Goal: Task Accomplishment & Management: Complete application form

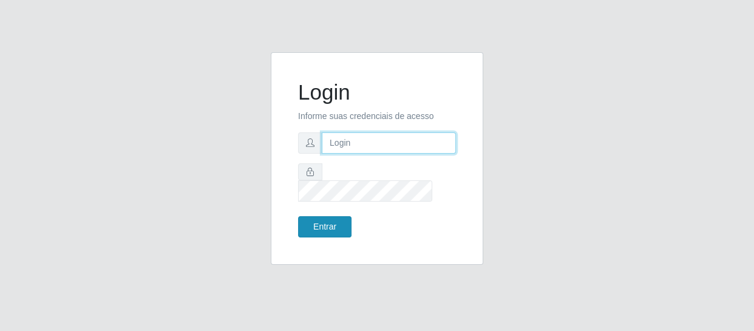
type input "erivan@B11"
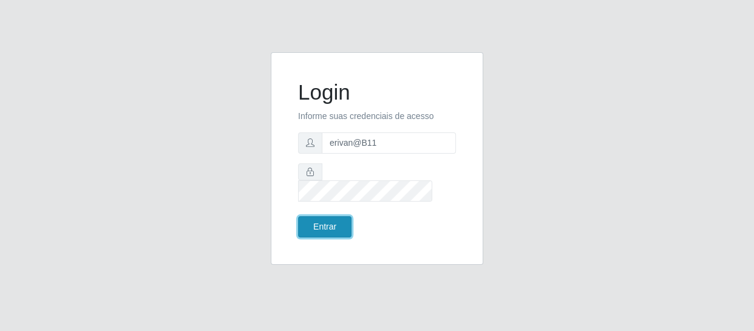
click at [334, 220] on button "Entrar" at bounding box center [324, 226] width 53 height 21
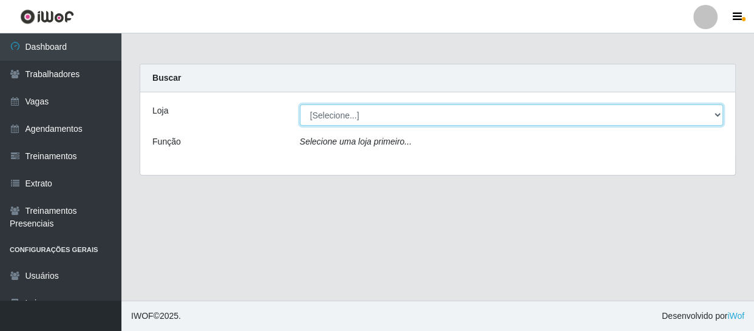
click at [342, 109] on select "[Selecione...] Bemais Supermercados - B11 Manaíra" at bounding box center [512, 114] width 424 height 21
select select "409"
click at [300, 104] on select "[Selecione...] Bemais Supermercados - B11 Manaíra" at bounding box center [512, 114] width 424 height 21
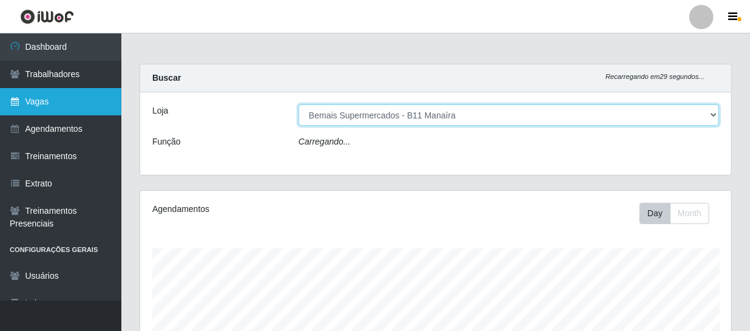
scroll to position [252, 591]
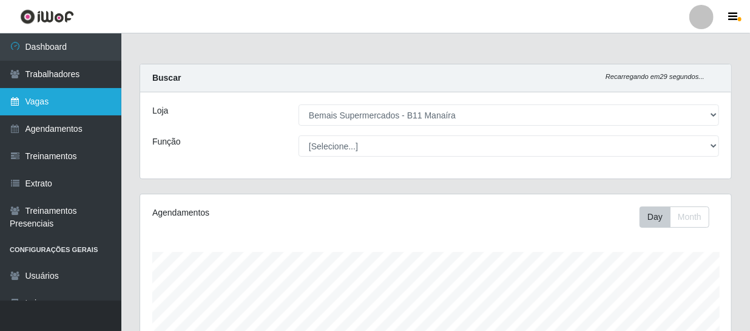
click at [59, 98] on link "Vagas" at bounding box center [60, 101] width 121 height 27
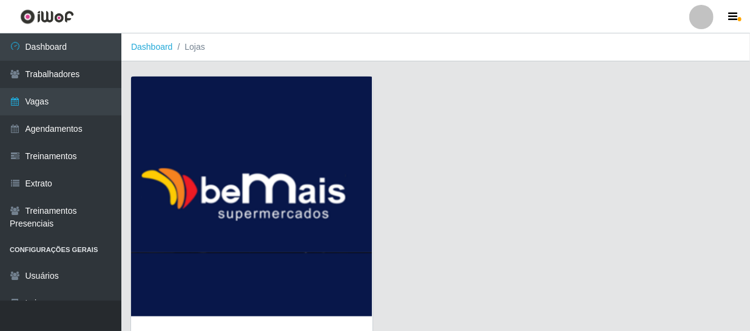
click at [222, 234] on img at bounding box center [252, 197] width 242 height 240
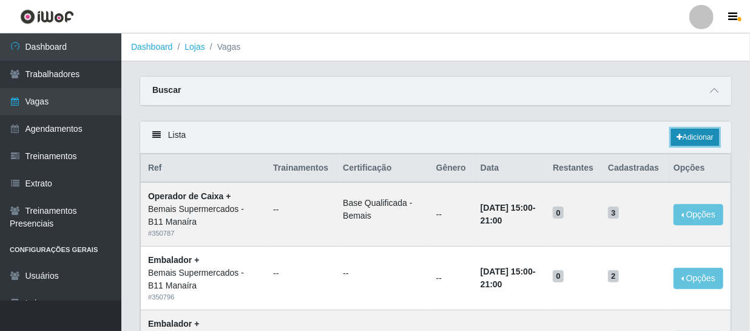
click at [686, 134] on link "Adicionar" at bounding box center [696, 137] width 48 height 17
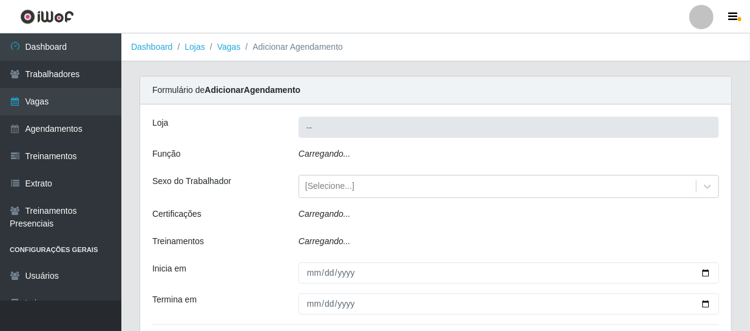
type input "Bemais Supermercados - B11 Manaíra"
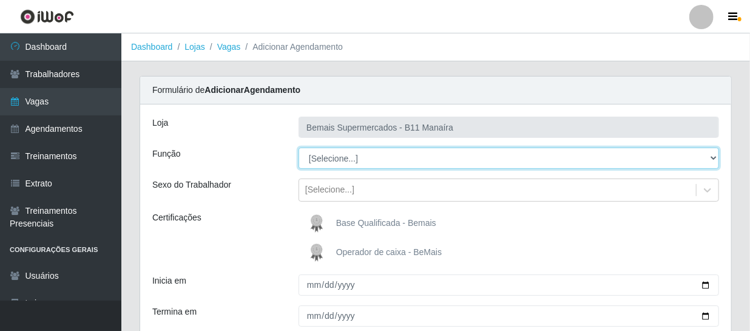
click at [364, 158] on select "[Selecione...] ASG ASG + ASG ++ Auxiliar de Estacionamento Auxiliar de Estacion…" at bounding box center [509, 158] width 421 height 21
select select "24"
click at [299, 148] on select "[Selecione...] ASG ASG + ASG ++ Auxiliar de Estacionamento Auxiliar de Estacion…" at bounding box center [509, 158] width 421 height 21
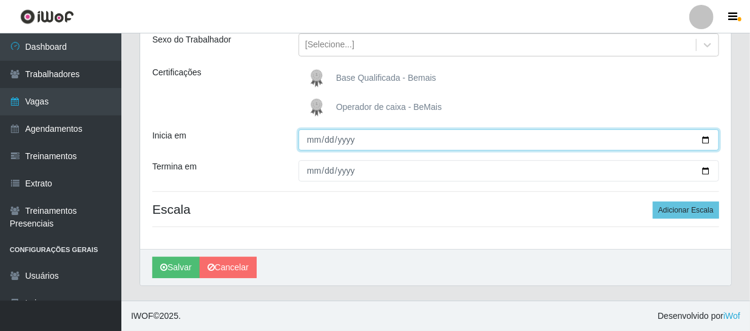
click at [313, 141] on input "Inicia em" at bounding box center [509, 139] width 421 height 21
type input "[DATE]"
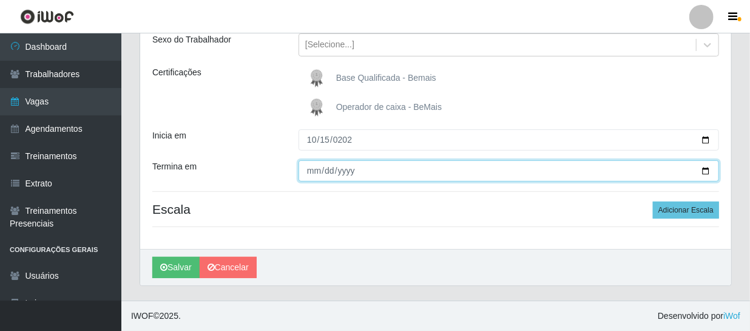
click at [315, 175] on input "Termina em" at bounding box center [509, 170] width 421 height 21
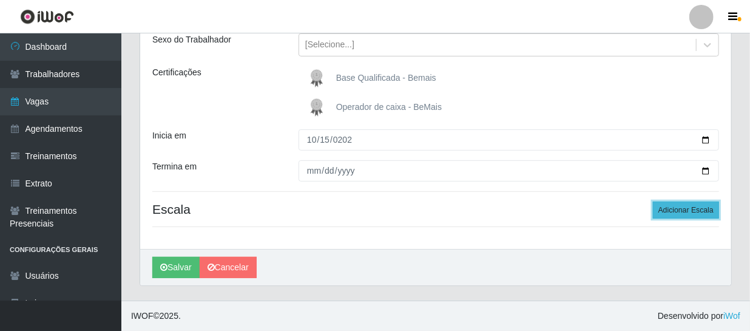
click at [677, 206] on button "Adicionar Escala" at bounding box center [686, 210] width 66 height 17
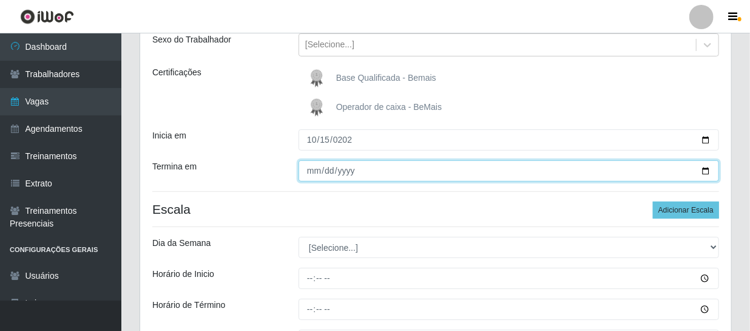
click at [316, 170] on input "[DATE]" at bounding box center [509, 170] width 421 height 21
type input "[DATE]"
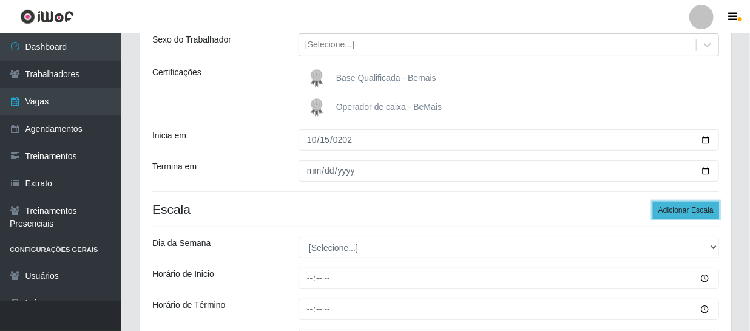
click at [695, 208] on button "Adicionar Escala" at bounding box center [686, 210] width 66 height 17
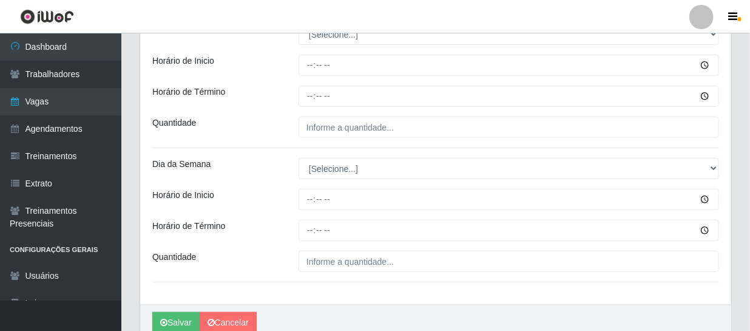
scroll to position [303, 0]
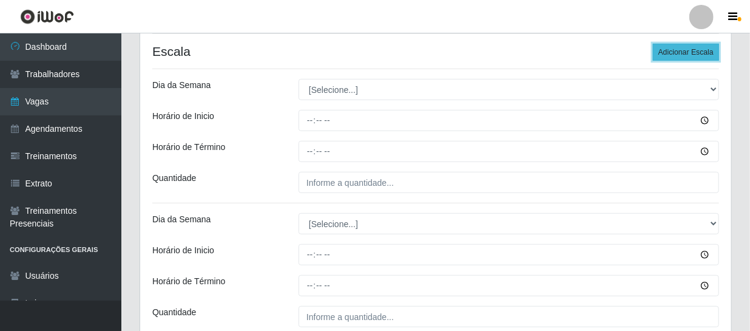
click at [683, 56] on button "Adicionar Escala" at bounding box center [686, 52] width 66 height 17
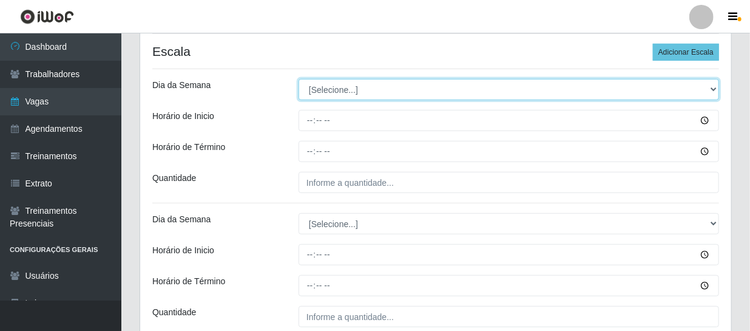
click at [344, 88] on select "[Selecione...] Segunda Terça Quarta Quinta Sexta Sábado Domingo" at bounding box center [509, 89] width 421 height 21
select select "3"
click at [299, 79] on select "[Selecione...] Segunda Terça Quarta Quinta Sexta Sábado Domingo" at bounding box center [509, 89] width 421 height 21
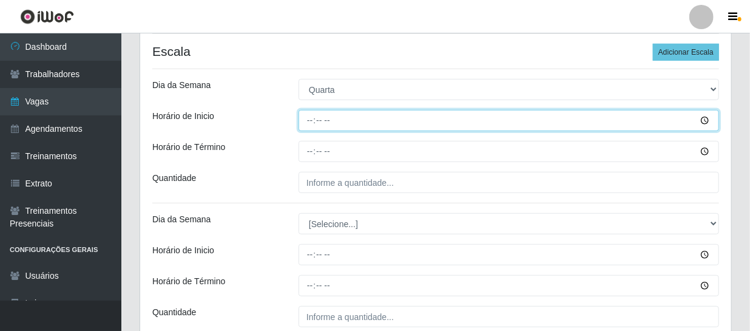
click at [310, 123] on input "Horário de Inicio" at bounding box center [509, 120] width 421 height 21
type input "14:00"
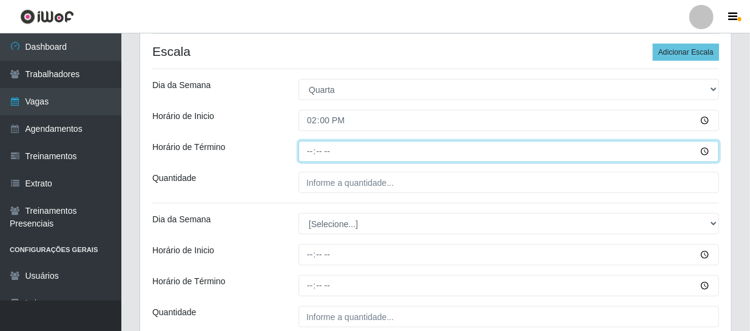
click at [311, 152] on input "Horário de Término" at bounding box center [509, 151] width 421 height 21
type input "20:00"
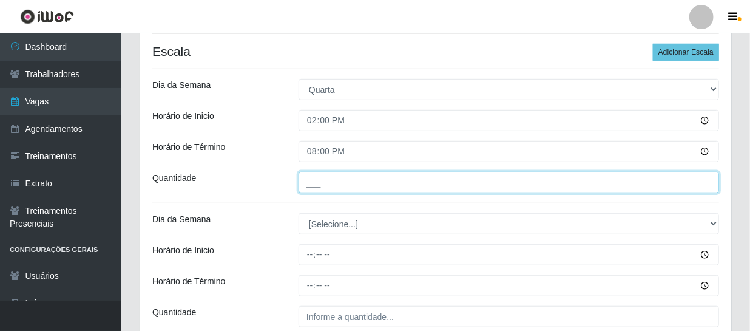
click at [322, 181] on input "___" at bounding box center [509, 182] width 421 height 21
type input "1__"
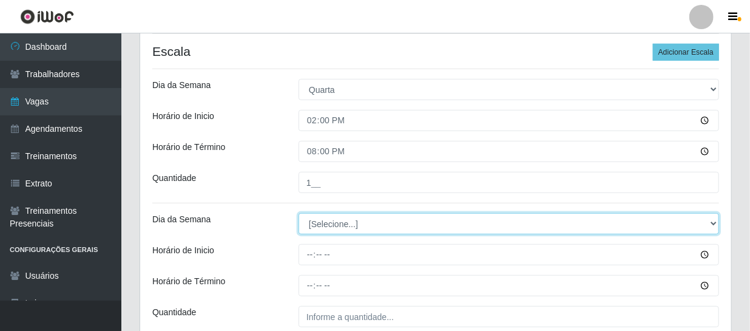
click at [331, 227] on select "[Selecione...] Segunda Terça Quarta Quinta Sexta Sábado Domingo" at bounding box center [509, 223] width 421 height 21
select select "4"
click at [299, 213] on select "[Selecione...] Segunda Terça Quarta Quinta Sexta Sábado Domingo" at bounding box center [509, 223] width 421 height 21
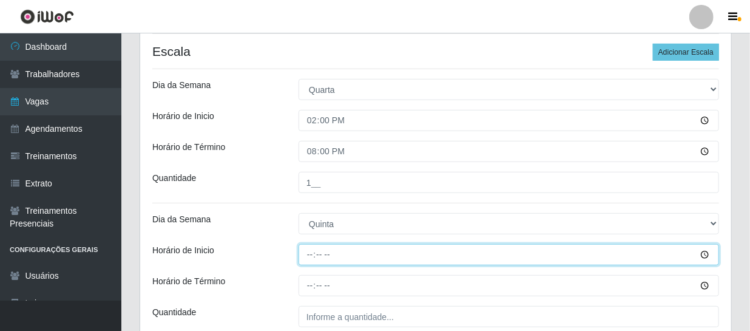
click at [311, 257] on input "Horário de Inicio" at bounding box center [509, 254] width 421 height 21
type input "14:00"
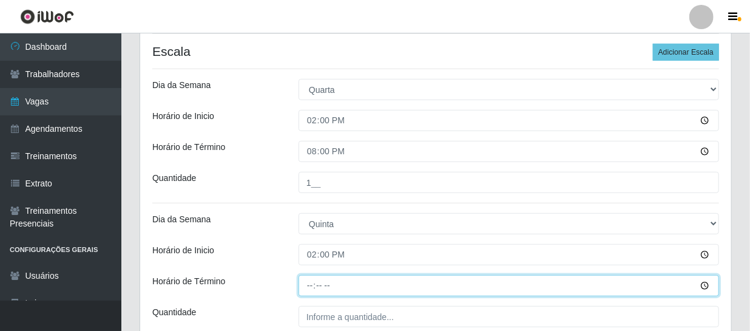
click at [309, 282] on input "Horário de Término" at bounding box center [509, 285] width 421 height 21
type input "20:00"
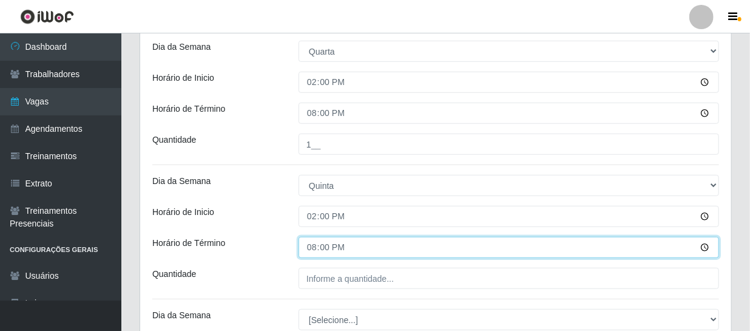
scroll to position [413, 0]
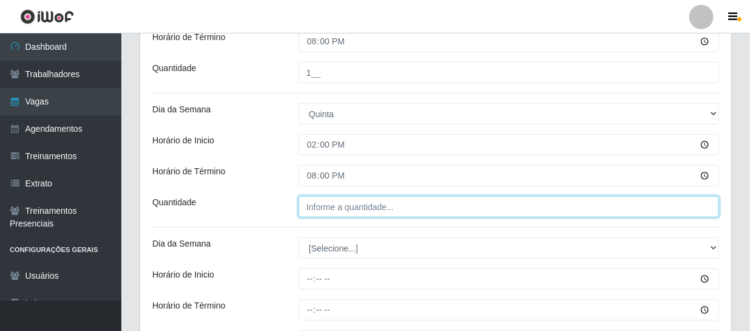
type input "___"
click at [325, 212] on input "___" at bounding box center [509, 206] width 421 height 21
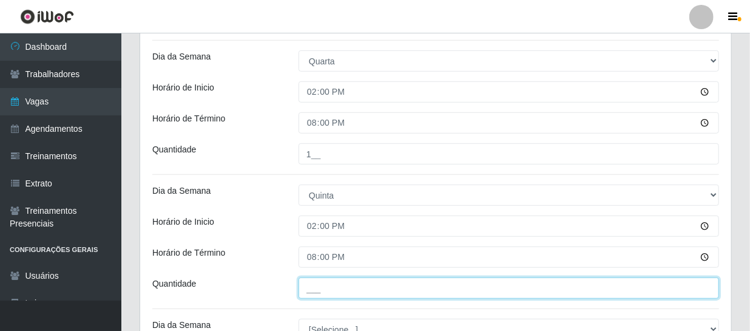
scroll to position [303, 0]
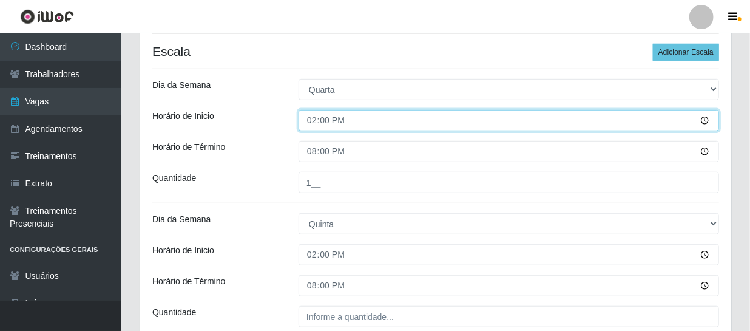
click at [311, 123] on input "14:00" at bounding box center [509, 120] width 421 height 21
click at [314, 119] on input "11:00" at bounding box center [509, 120] width 421 height 21
click at [312, 123] on input "13:00" at bounding box center [509, 120] width 421 height 21
click at [308, 123] on input "13:00" at bounding box center [509, 120] width 421 height 21
type input "12:00"
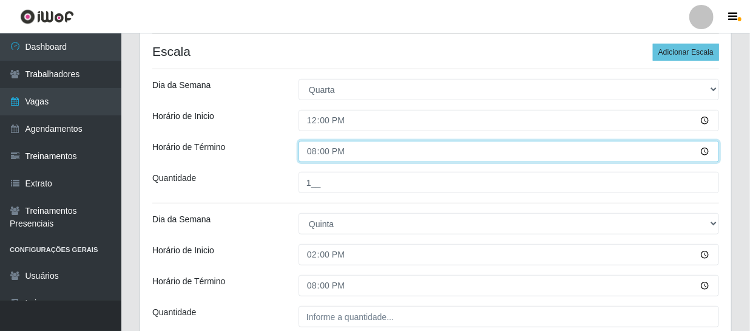
click at [309, 148] on input "20:00" at bounding box center [509, 151] width 421 height 21
type input "18:00"
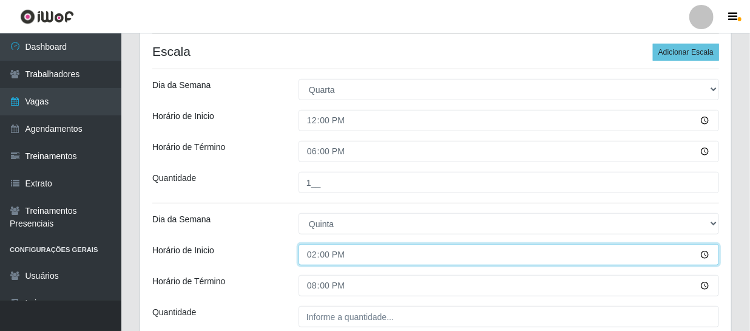
click at [315, 253] on input "14:00" at bounding box center [509, 254] width 421 height 21
type input "12:00"
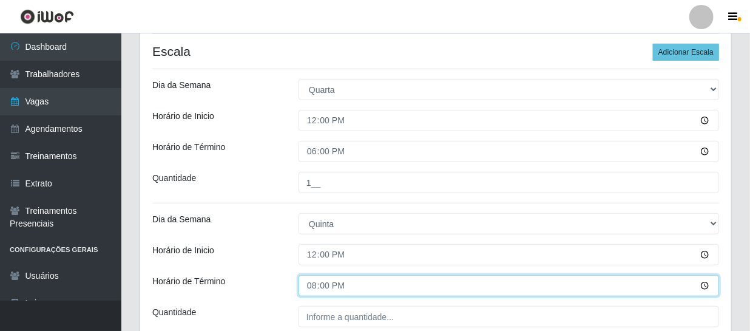
click at [442, 281] on input "20:00" at bounding box center [509, 285] width 421 height 21
type input "18:00"
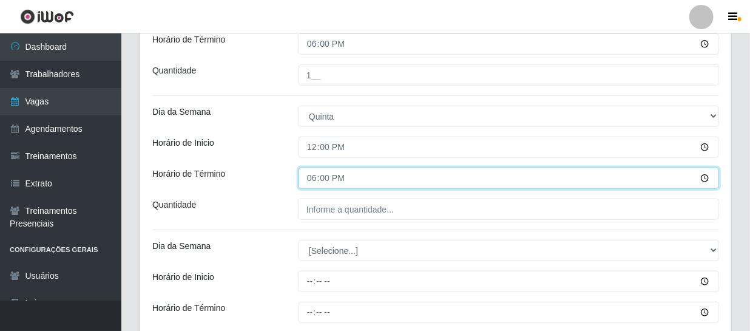
scroll to position [413, 0]
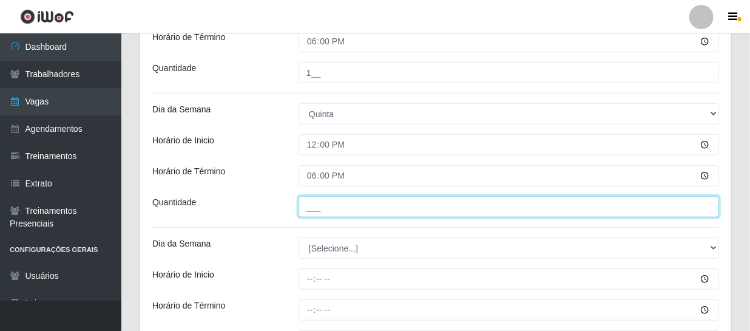
click at [345, 209] on input "___" at bounding box center [509, 206] width 421 height 21
type input "1__"
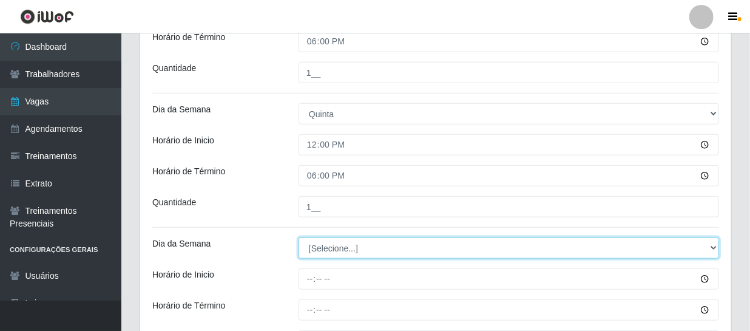
click at [332, 250] on select "[Selecione...] Segunda Terça Quarta Quinta Sexta Sábado Domingo" at bounding box center [509, 247] width 421 height 21
select select "5"
click at [299, 237] on select "[Selecione...] Segunda Terça Quarta Quinta Sexta Sábado Domingo" at bounding box center [509, 247] width 421 height 21
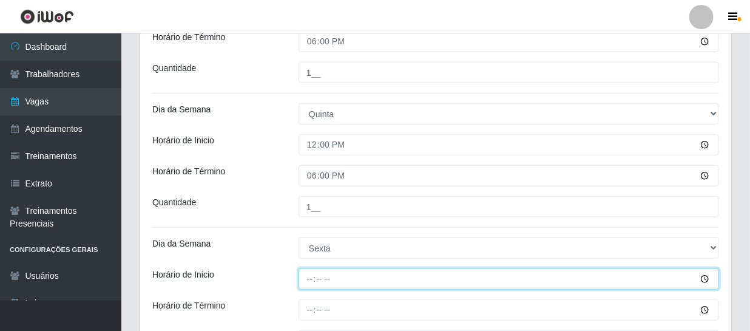
click at [306, 279] on input "Horário de Inicio" at bounding box center [509, 278] width 421 height 21
type input "12:00"
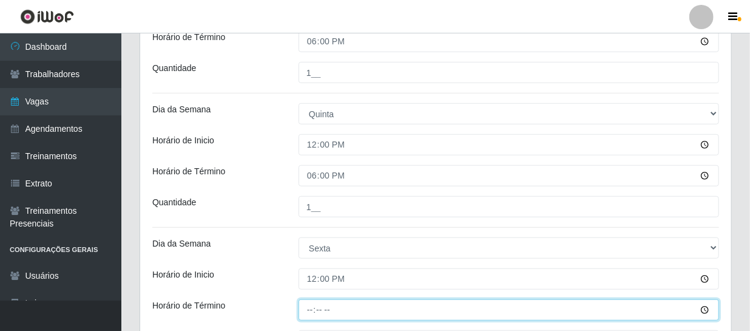
click at [312, 310] on input "Horário de Término" at bounding box center [509, 309] width 421 height 21
type input "18:00"
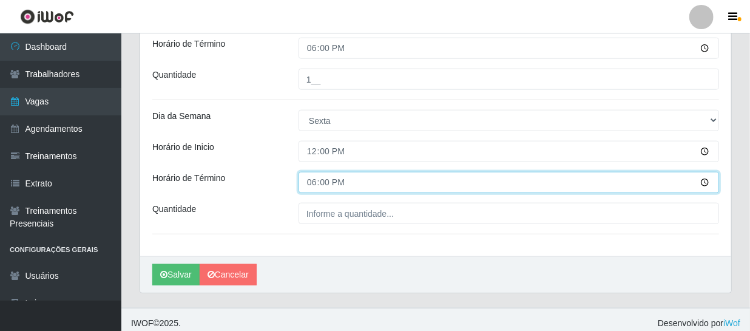
scroll to position [546, 0]
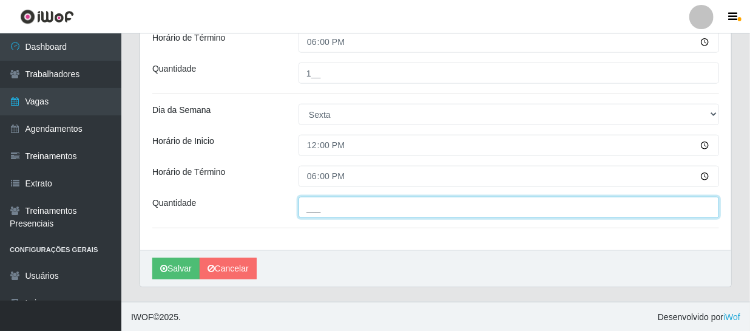
click at [326, 206] on input "___" at bounding box center [509, 207] width 421 height 21
type input "1__"
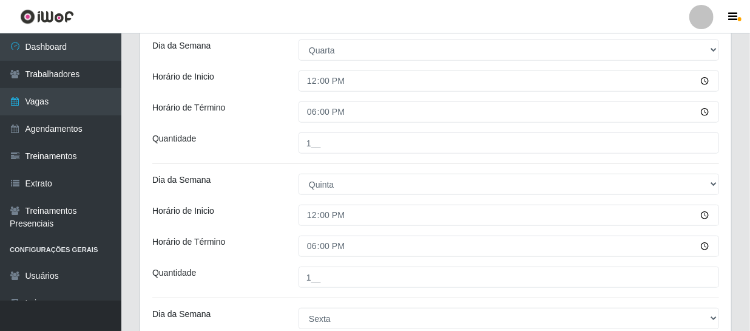
scroll to position [492, 0]
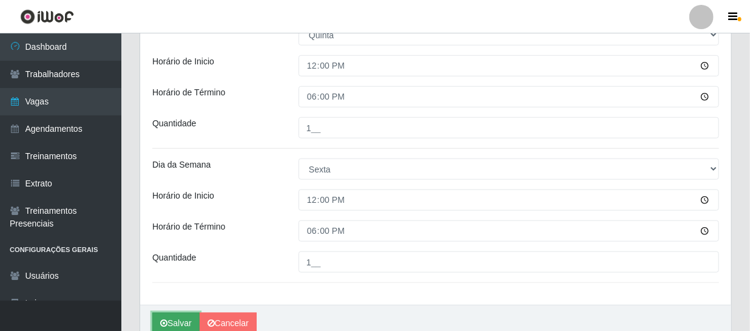
click at [189, 319] on button "Salvar" at bounding box center [175, 323] width 47 height 21
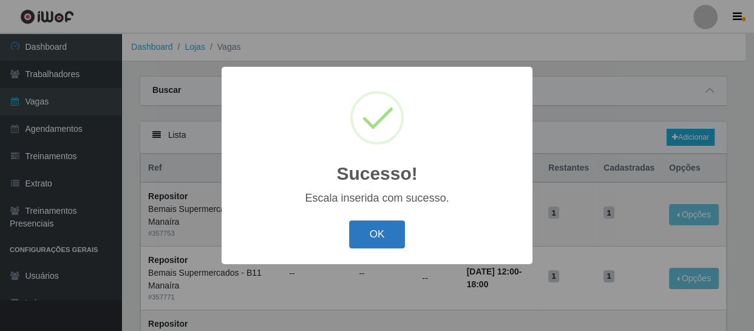
click at [378, 229] on button "OK" at bounding box center [377, 234] width 56 height 29
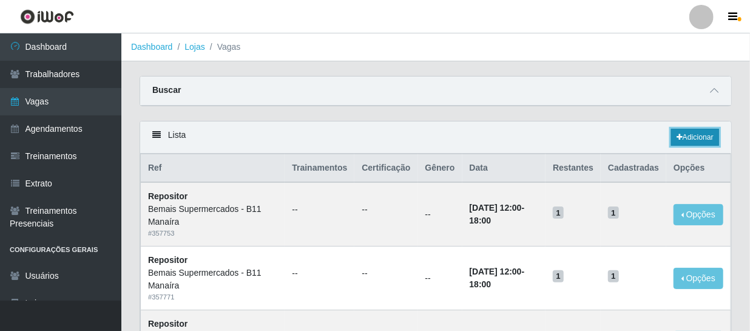
click at [693, 139] on link "Adicionar" at bounding box center [696, 137] width 48 height 17
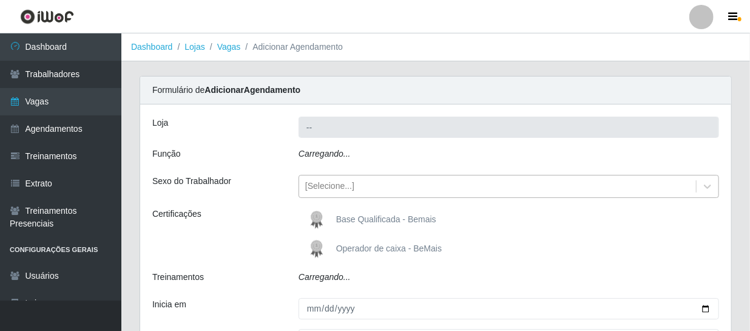
type input "Bemais Supermercados - B11 Manaíra"
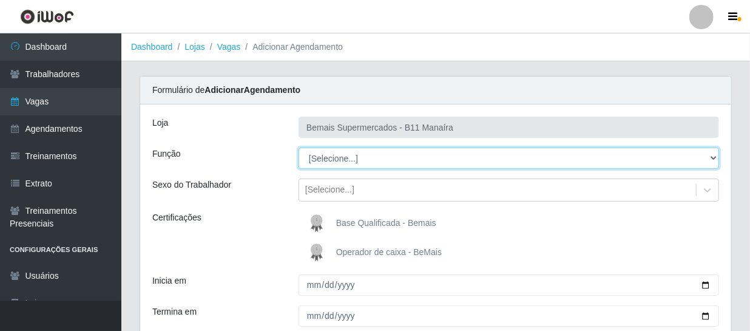
click at [338, 155] on select "[Selecione...] ASG ASG + ASG ++ Auxiliar de Estacionamento Auxiliar de Estacion…" at bounding box center [509, 158] width 421 height 21
select select "82"
click at [299, 148] on select "[Selecione...] ASG ASG + ASG ++ Auxiliar de Estacionamento Auxiliar de Estacion…" at bounding box center [509, 158] width 421 height 21
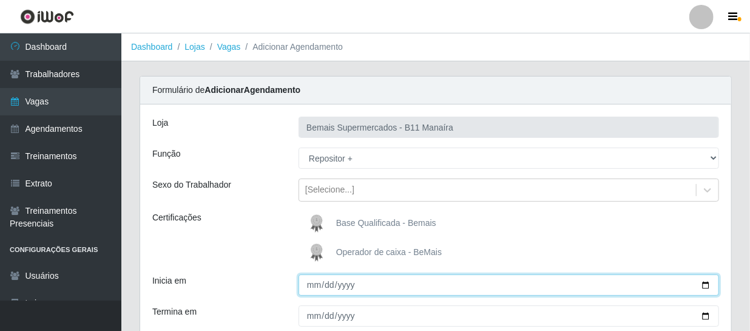
click at [318, 282] on input "Inicia em" at bounding box center [509, 284] width 421 height 21
click at [309, 288] on input "Inicia em" at bounding box center [509, 284] width 421 height 21
type input "[DATE]"
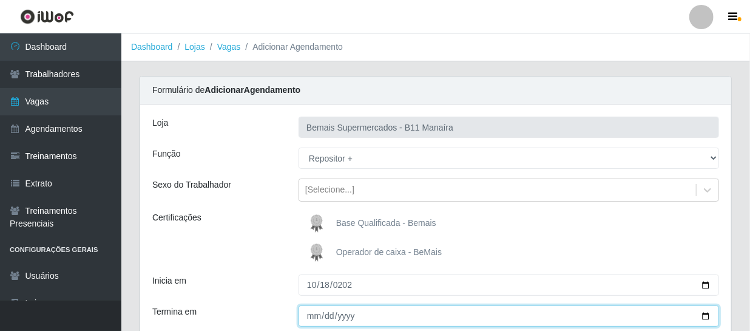
click at [313, 318] on input "Termina em" at bounding box center [509, 315] width 421 height 21
type input "[DATE]"
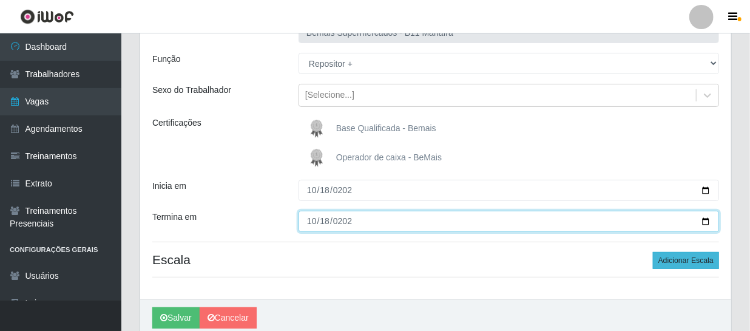
scroll to position [110, 0]
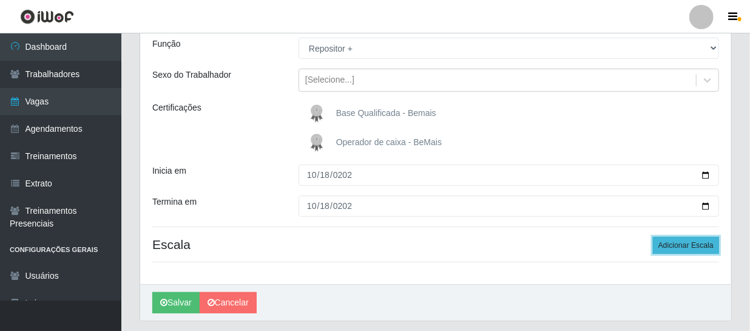
click at [681, 242] on button "Adicionar Escala" at bounding box center [686, 245] width 66 height 17
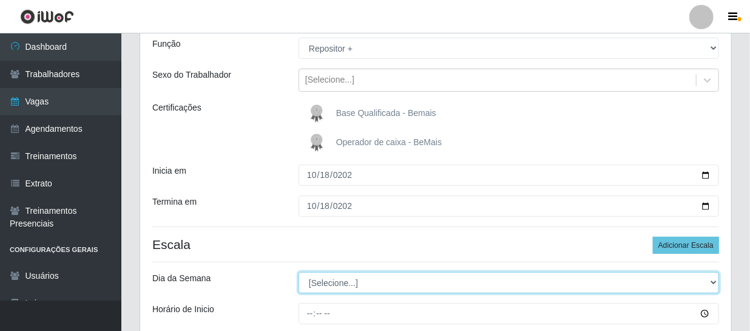
click at [352, 291] on select "[Selecione...] Segunda Terça Quarta Quinta Sexta Sábado Domingo" at bounding box center [509, 282] width 421 height 21
select select "6"
click at [299, 272] on select "[Selecione...] Segunda Terça Quarta Quinta Sexta Sábado Domingo" at bounding box center [509, 282] width 421 height 21
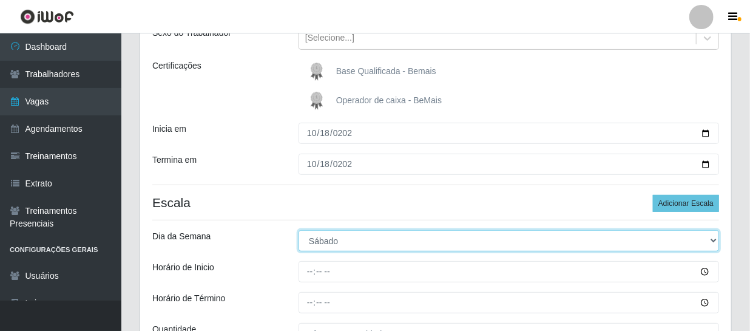
scroll to position [279, 0]
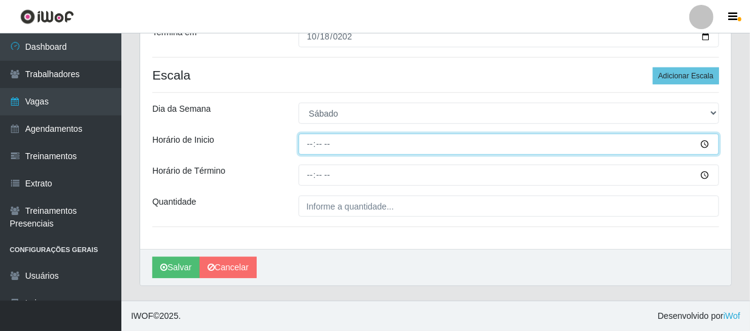
click at [307, 145] on input "Horário de Inicio" at bounding box center [509, 144] width 421 height 21
type input "14:00"
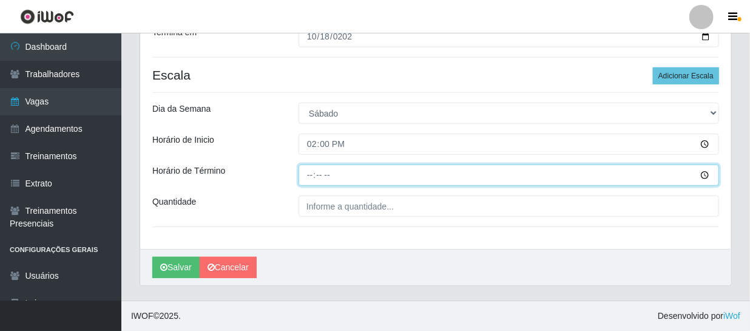
click at [306, 175] on input "Horário de Término" at bounding box center [509, 175] width 421 height 21
type input "20:00"
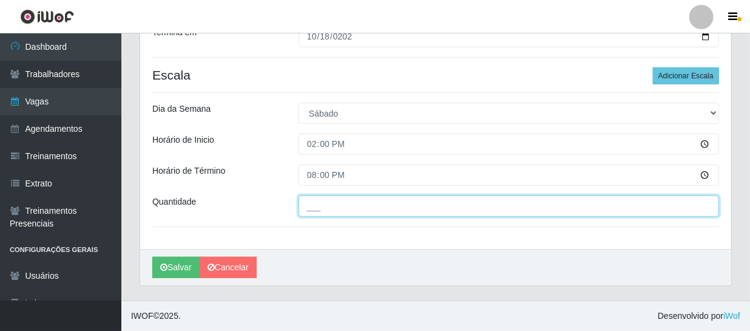
click at [327, 205] on input "___" at bounding box center [509, 206] width 421 height 21
type input "1__"
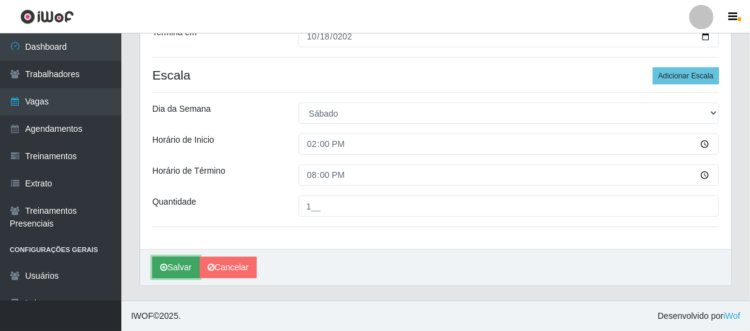
click at [176, 266] on button "Salvar" at bounding box center [175, 267] width 47 height 21
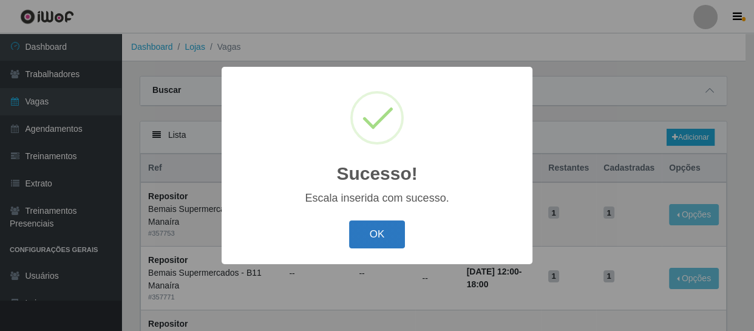
click at [373, 239] on button "OK" at bounding box center [377, 234] width 56 height 29
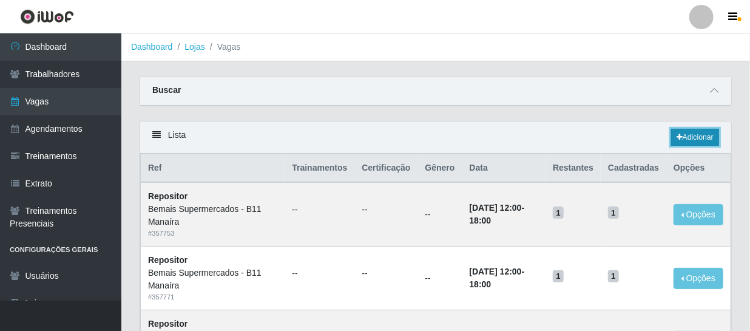
click at [682, 135] on link "Adicionar" at bounding box center [696, 137] width 48 height 17
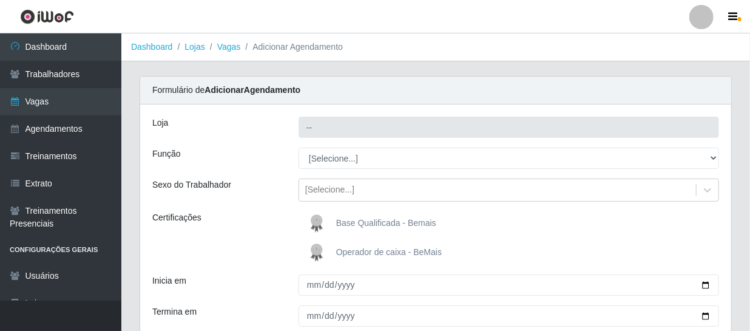
type input "Bemais Supermercados - B11 Manaíra"
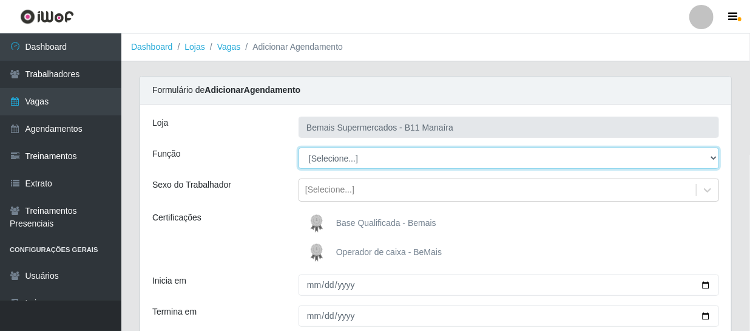
click at [335, 155] on select "[Selecione...] ASG ASG + ASG ++ Auxiliar de Estacionamento Auxiliar de Estacion…" at bounding box center [509, 158] width 421 height 21
select select "24"
click at [299, 148] on select "[Selecione...] ASG ASG + ASG ++ Auxiliar de Estacionamento Auxiliar de Estacion…" at bounding box center [509, 158] width 421 height 21
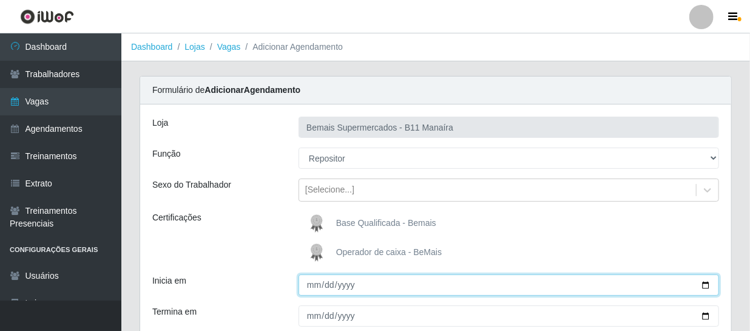
click at [311, 286] on input "Inicia em" at bounding box center [509, 284] width 421 height 21
type input "[DATE]"
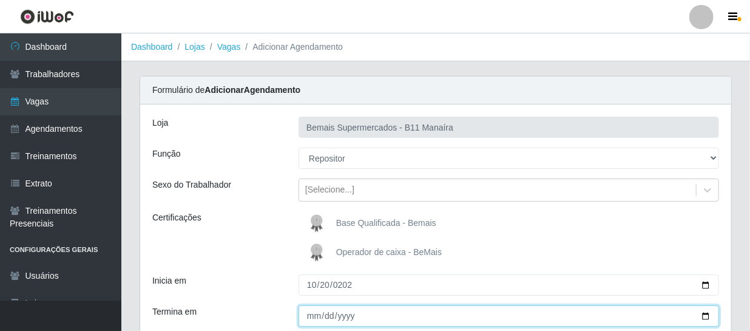
click at [311, 318] on input "Termina em" at bounding box center [509, 315] width 421 height 21
type input "[DATE]"
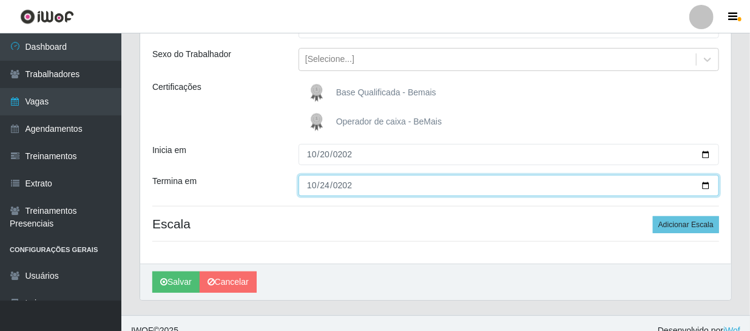
scroll to position [145, 0]
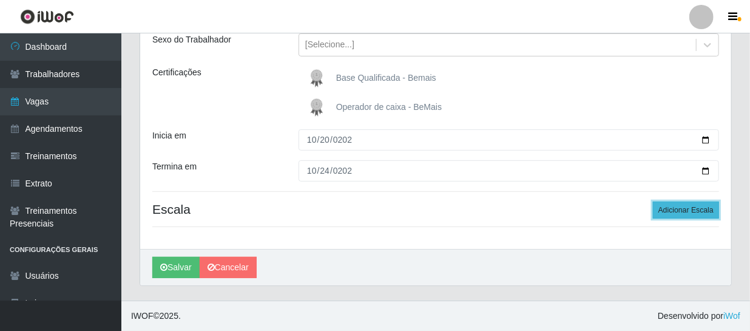
click at [698, 206] on button "Adicionar Escala" at bounding box center [686, 210] width 66 height 17
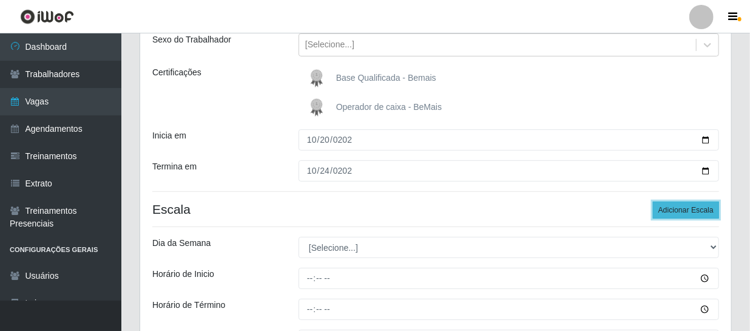
click at [698, 207] on button "Adicionar Escala" at bounding box center [686, 210] width 66 height 17
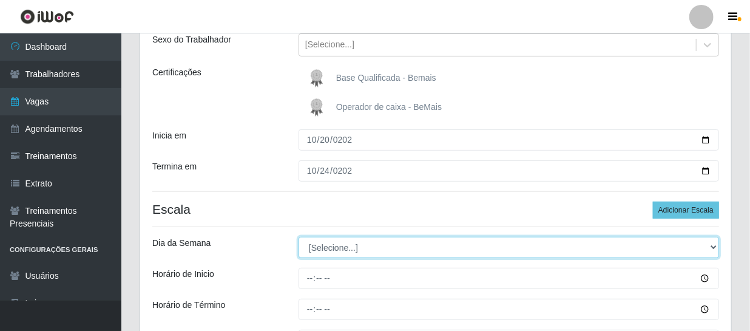
click at [346, 246] on select "[Selecione...] Segunda Terça Quarta Quinta Sexta Sábado Domingo" at bounding box center [509, 247] width 421 height 21
select select "1"
click at [299, 237] on select "[Selecione...] Segunda Terça Quarta Quinta Sexta Sábado Domingo" at bounding box center [509, 247] width 421 height 21
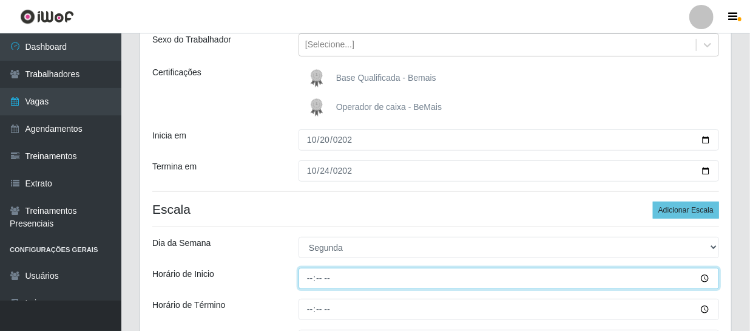
click at [313, 279] on input "Horário de Inicio" at bounding box center [509, 278] width 421 height 21
type input "12:00"
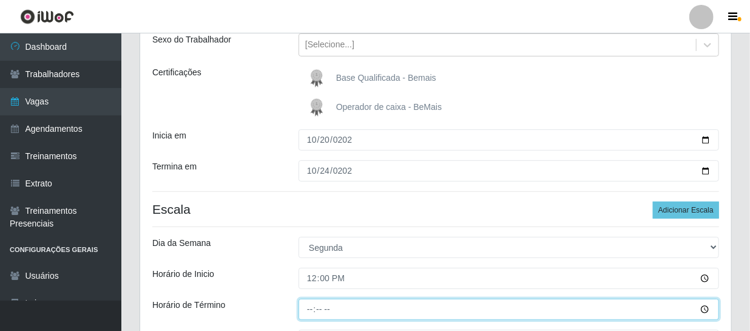
click at [309, 303] on input "Horário de Término" at bounding box center [509, 309] width 421 height 21
type input "18:00"
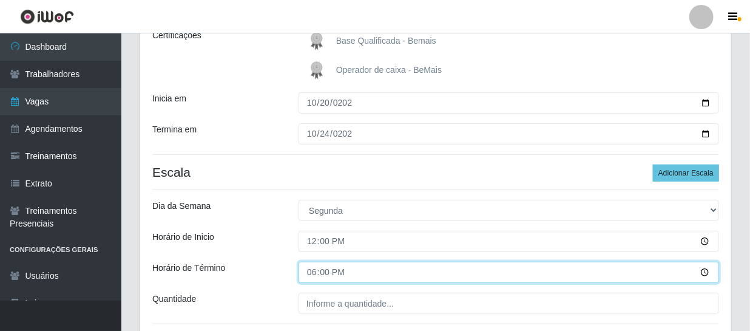
scroll to position [200, 0]
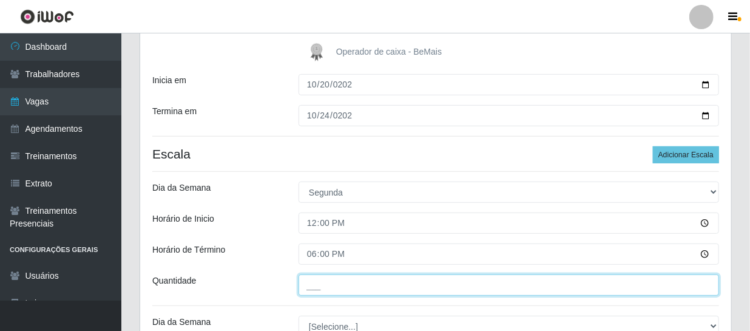
click at [335, 288] on input "___" at bounding box center [509, 284] width 421 height 21
type input "1__"
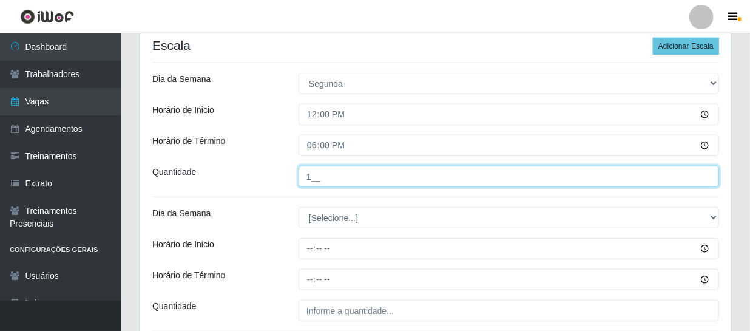
scroll to position [310, 0]
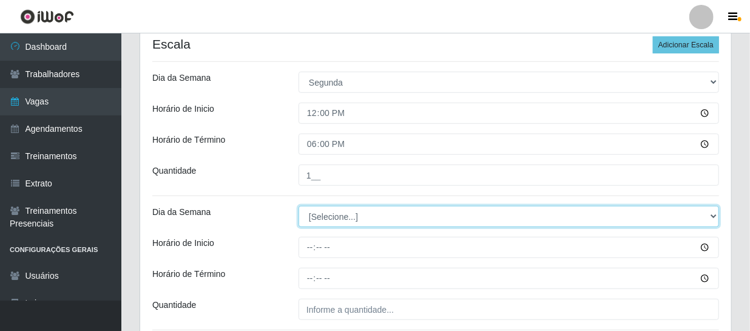
click at [321, 216] on select "[Selecione...] Segunda Terça Quarta Quinta Sexta Sábado Domingo" at bounding box center [509, 216] width 421 height 21
select select "2"
click at [299, 206] on select "[Selecione...] Segunda Terça Quarta Quinta Sexta Sábado Domingo" at bounding box center [509, 216] width 421 height 21
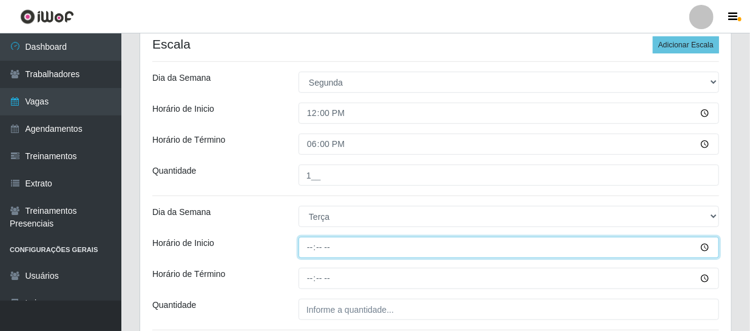
click at [309, 255] on input "Horário de Inicio" at bounding box center [509, 247] width 421 height 21
type input "12:00"
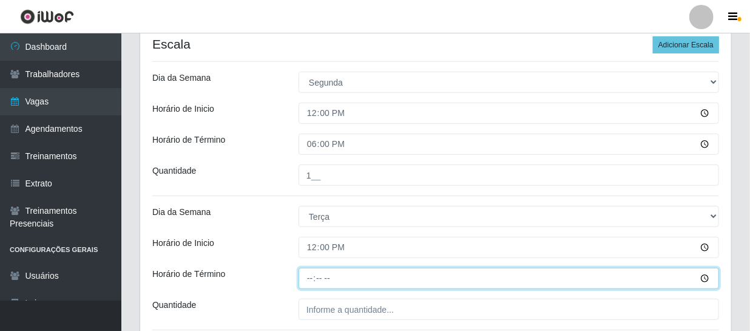
click at [310, 274] on input "Horário de Término" at bounding box center [509, 278] width 421 height 21
type input "18:00"
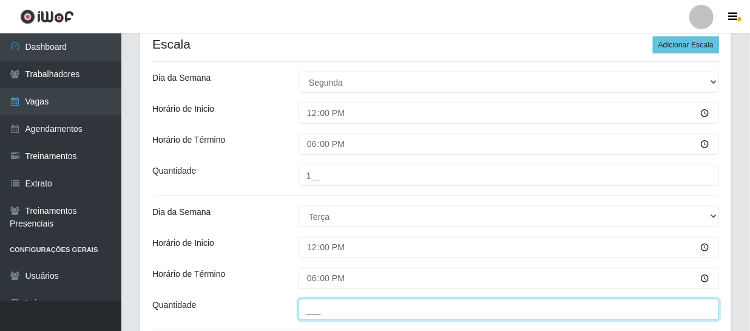
drag, startPoint x: 336, startPoint y: 307, endPoint x: 342, endPoint y: 299, distance: 9.6
click at [336, 307] on input "___" at bounding box center [509, 309] width 421 height 21
type input "1__"
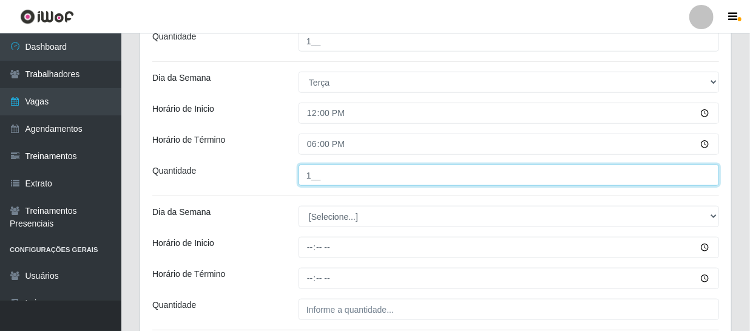
scroll to position [476, 0]
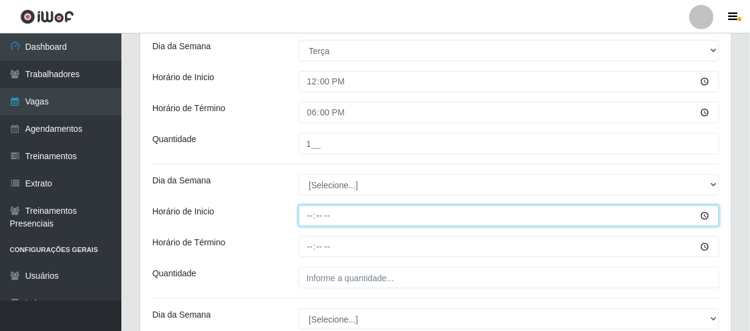
click at [318, 214] on input "Horário de Inicio" at bounding box center [509, 215] width 421 height 21
click at [310, 217] on input "Horário de Inicio" at bounding box center [509, 215] width 421 height 21
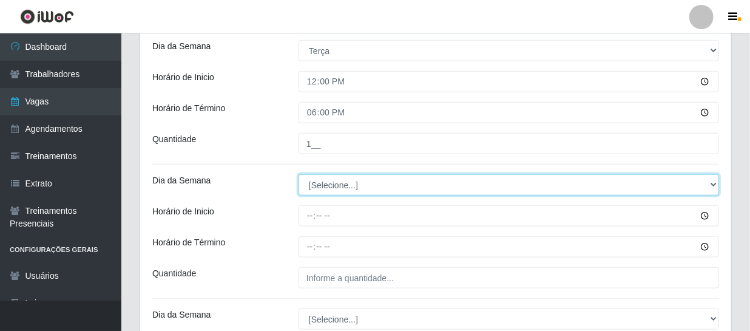
drag, startPoint x: 339, startPoint y: 182, endPoint x: 339, endPoint y: 189, distance: 7.3
click at [339, 182] on select "[Selecione...] Segunda Terça Quarta Quinta Sexta Sábado Domingo" at bounding box center [509, 184] width 421 height 21
select select "3"
click at [299, 174] on select "[Selecione...] Segunda Terça Quarta Quinta Sexta Sábado Domingo" at bounding box center [509, 184] width 421 height 21
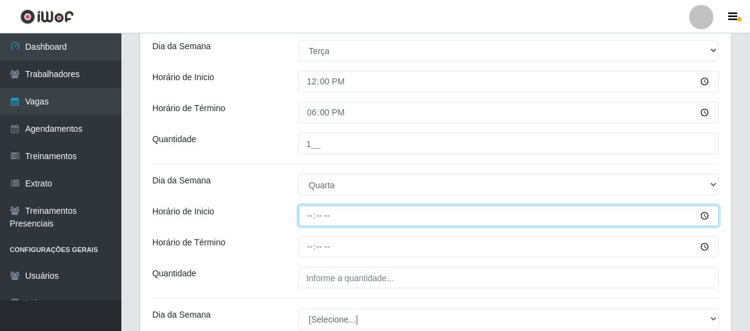
click at [309, 219] on input "Horário de Inicio" at bounding box center [509, 215] width 421 height 21
type input "12:00"
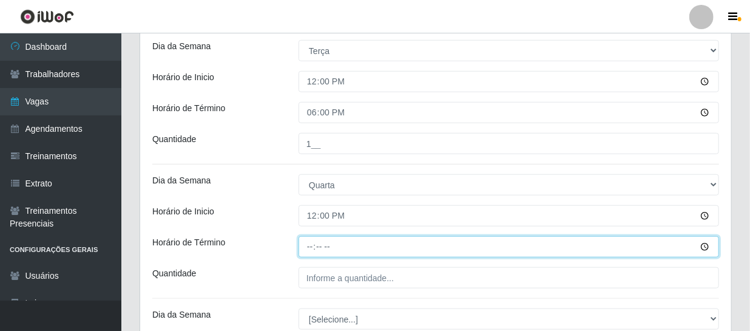
click at [311, 248] on input "Horário de Término" at bounding box center [509, 246] width 421 height 21
type input "18:00"
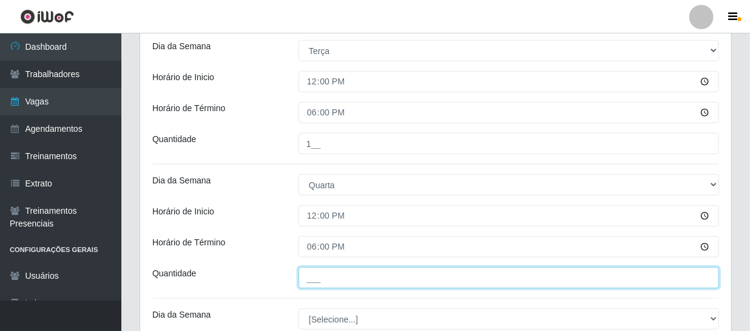
click at [322, 275] on input "___" at bounding box center [509, 277] width 421 height 21
type input "1__"
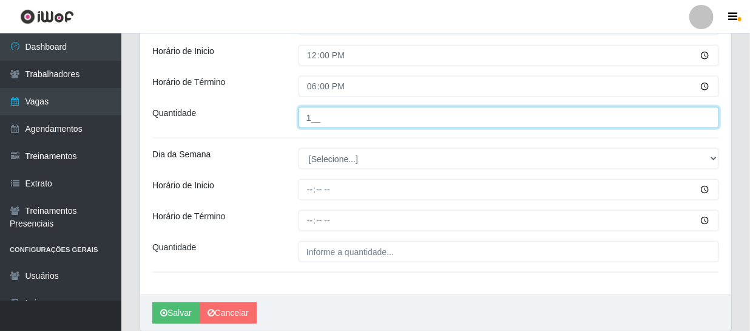
scroll to position [642, 0]
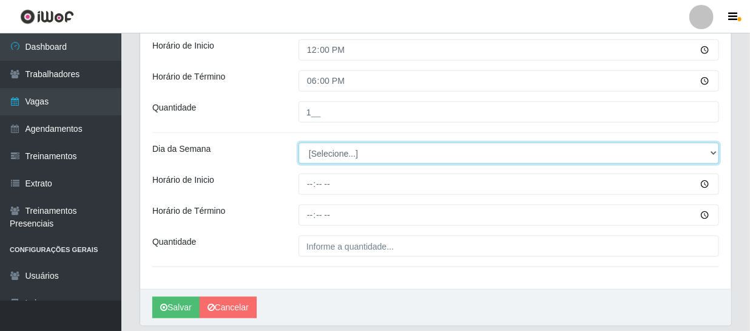
click at [321, 151] on select "[Selecione...] Segunda Terça Quarta Quinta Sexta Sábado Domingo" at bounding box center [509, 153] width 421 height 21
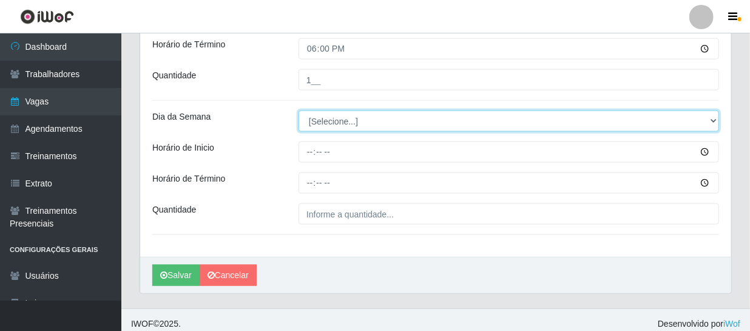
scroll to position [681, 0]
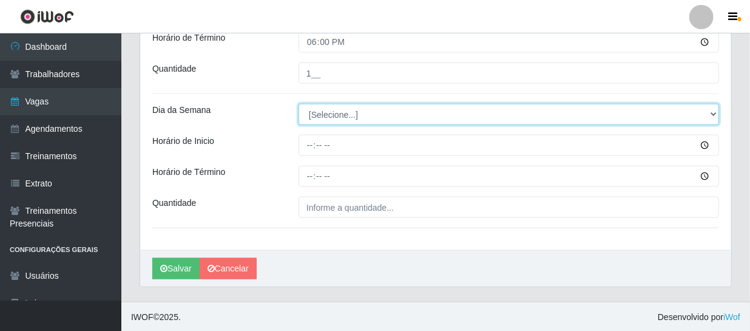
click at [329, 118] on select "[Selecione...] Segunda Terça Quarta Quinta Sexta Sábado Domingo" at bounding box center [509, 114] width 421 height 21
select select "4"
click at [299, 104] on select "[Selecione...] Segunda Terça Quarta Quinta Sexta Sábado Domingo" at bounding box center [509, 114] width 421 height 21
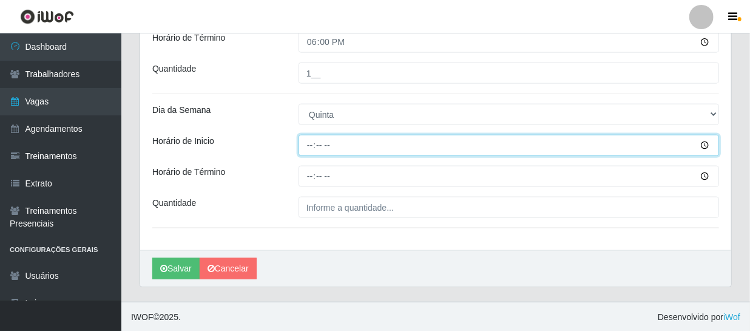
click at [310, 147] on input "Horário de Inicio" at bounding box center [509, 145] width 421 height 21
type input "12:00"
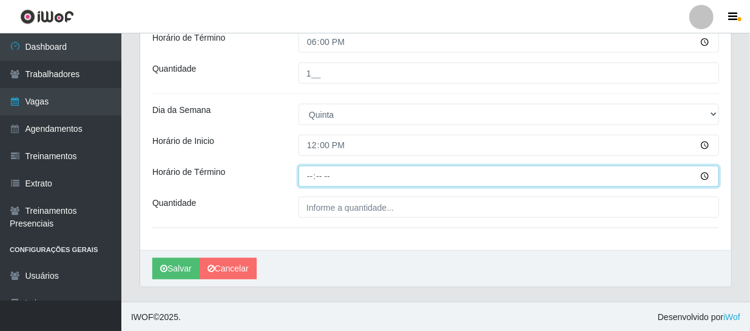
click at [311, 178] on input "Horário de Término" at bounding box center [509, 176] width 421 height 21
type input "18:00"
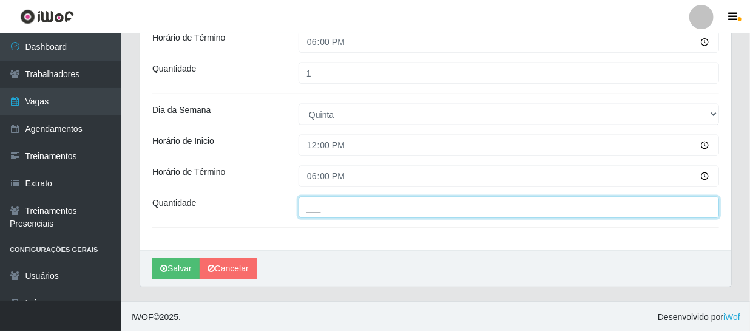
click at [347, 208] on input "___" at bounding box center [509, 207] width 421 height 21
type input "1__"
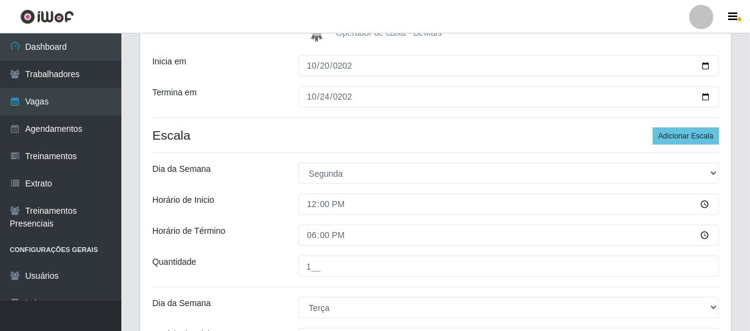
scroll to position [184, 0]
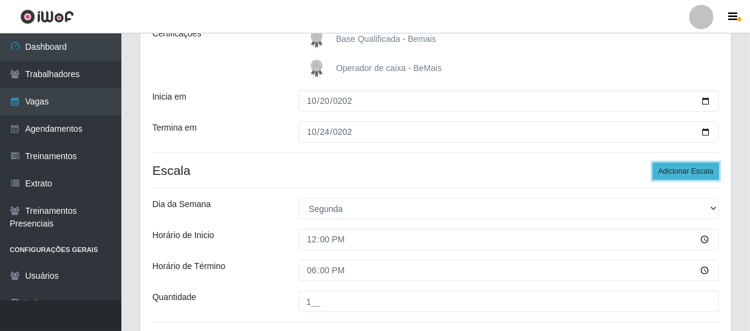
click at [695, 170] on button "Adicionar Escala" at bounding box center [686, 171] width 66 height 17
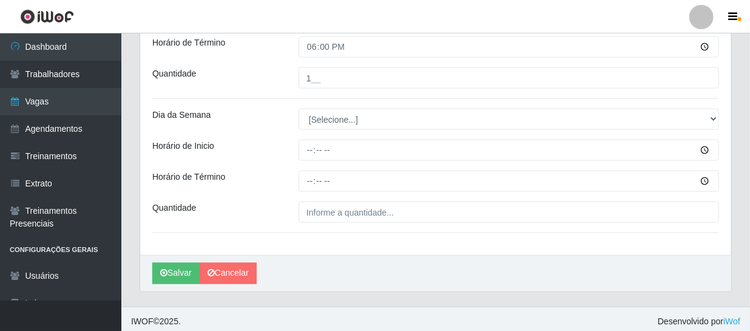
scroll to position [815, 0]
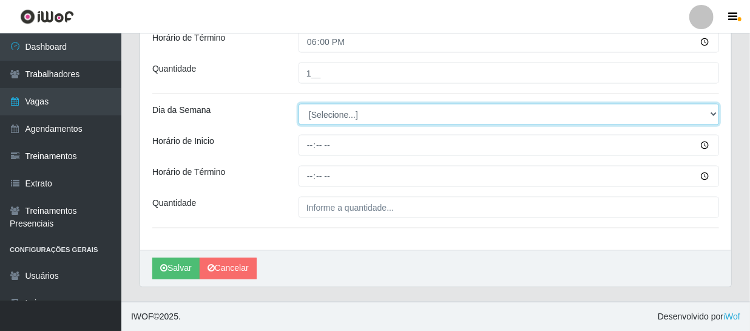
click at [350, 120] on select "[Selecione...] Segunda Terça Quarta Quinta Sexta Sábado Domingo" at bounding box center [509, 114] width 421 height 21
select select "5"
click at [299, 104] on select "[Selecione...] Segunda Terça Quarta Quinta Sexta Sábado Domingo" at bounding box center [509, 114] width 421 height 21
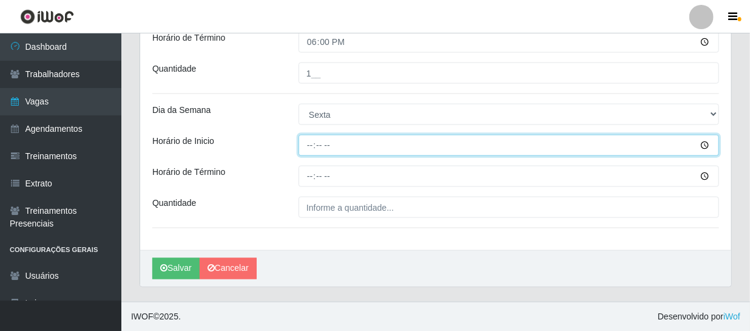
click at [309, 148] on input "Horário de Inicio" at bounding box center [509, 145] width 421 height 21
type input "12:00"
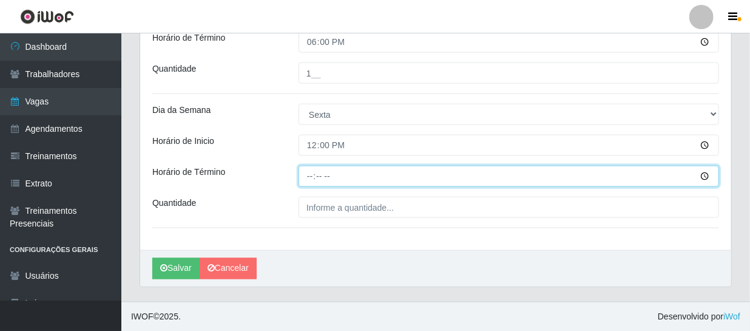
click at [310, 179] on input "Horário de Término" at bounding box center [509, 176] width 421 height 21
type input "18:00"
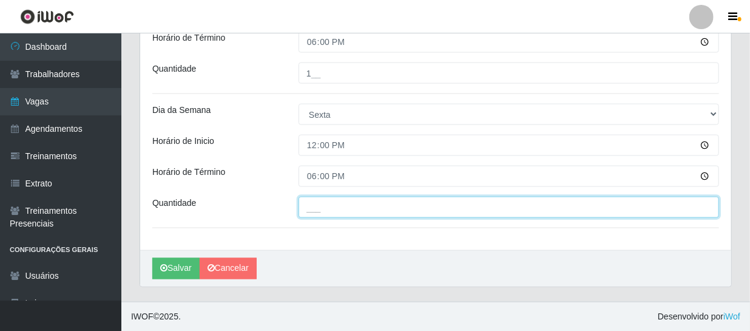
click at [327, 212] on input "___" at bounding box center [509, 207] width 421 height 21
type input "1__"
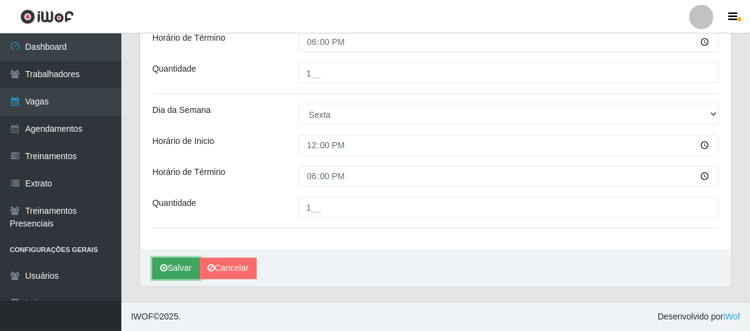
click at [171, 269] on button "Salvar" at bounding box center [175, 268] width 47 height 21
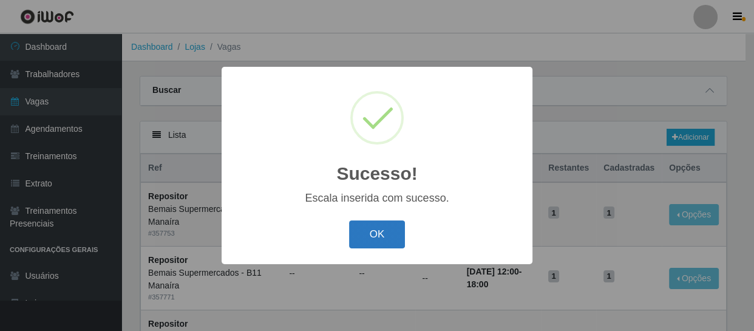
click at [371, 238] on button "OK" at bounding box center [377, 234] width 56 height 29
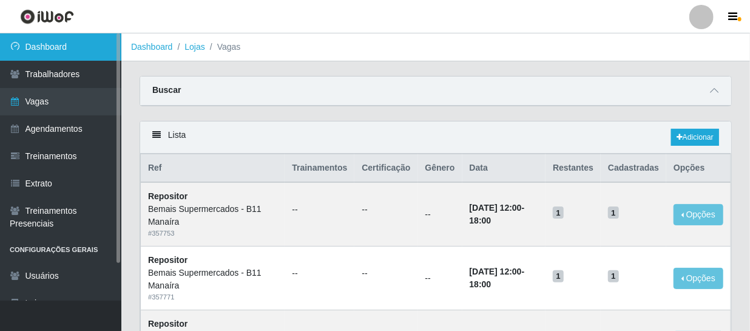
click at [55, 57] on link "Dashboard" at bounding box center [60, 46] width 121 height 27
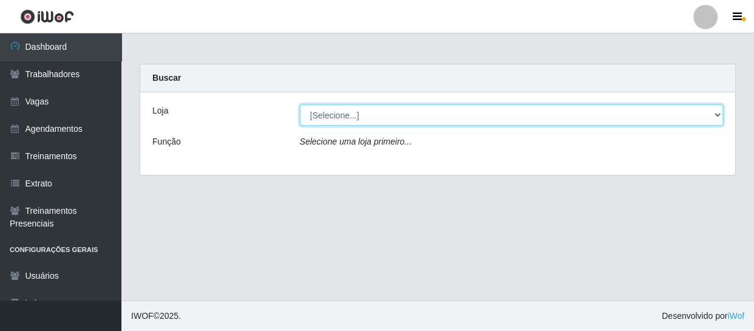
click at [321, 112] on select "[Selecione...] Bemais Supermercados - B11 Manaíra" at bounding box center [512, 114] width 424 height 21
select select "409"
click at [300, 104] on select "[Selecione...] Bemais Supermercados - B11 Manaíra" at bounding box center [512, 114] width 424 height 21
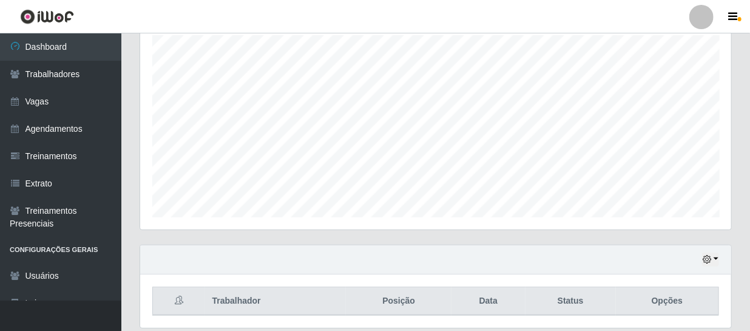
scroll to position [220, 0]
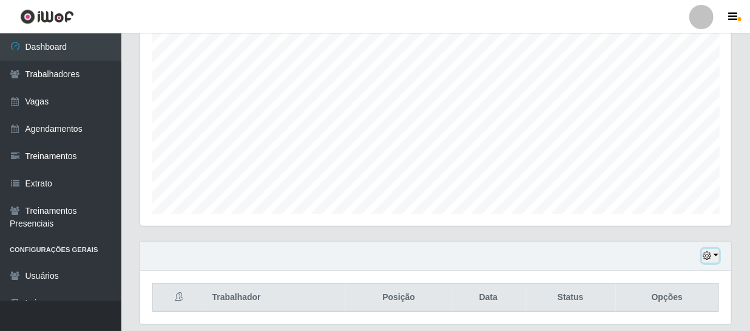
click at [718, 254] on button "button" at bounding box center [710, 256] width 17 height 14
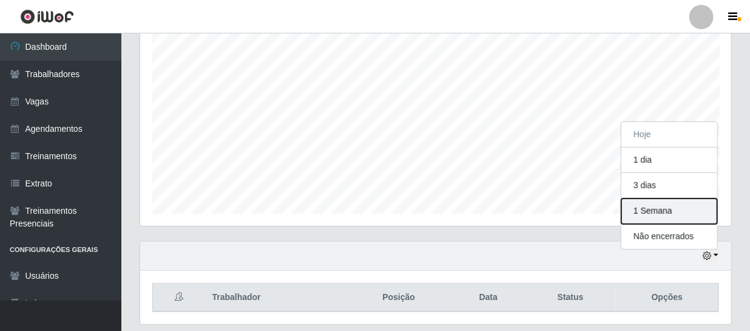
click at [665, 206] on button "1 Semana" at bounding box center [670, 212] width 96 height 26
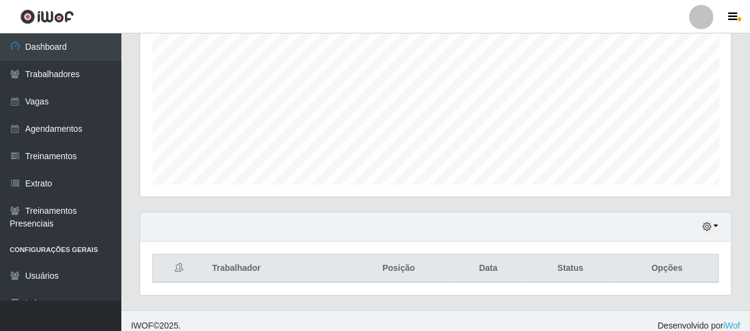
scroll to position [259, 0]
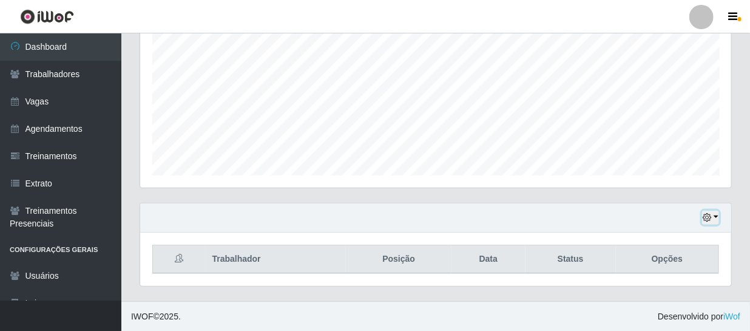
click at [716, 215] on button "button" at bounding box center [710, 218] width 17 height 14
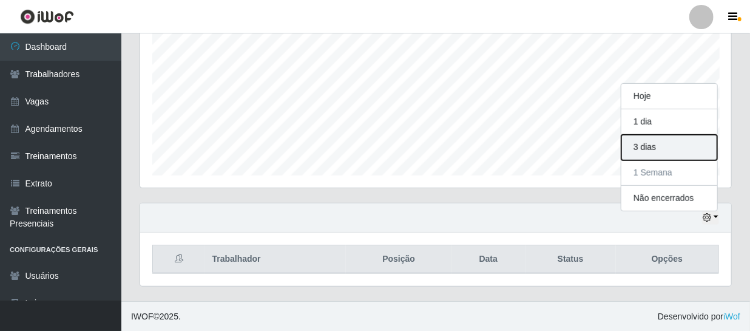
click at [653, 145] on button "3 dias" at bounding box center [670, 148] width 96 height 26
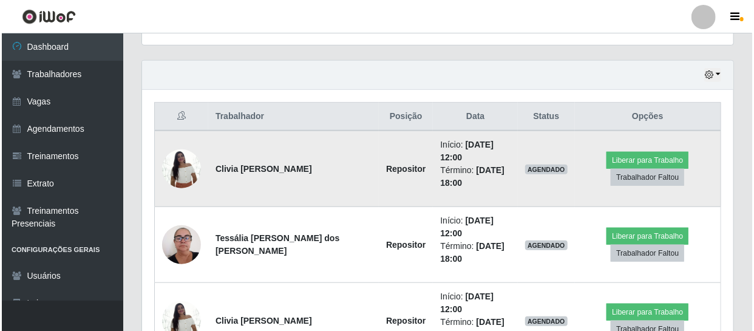
scroll to position [424, 0]
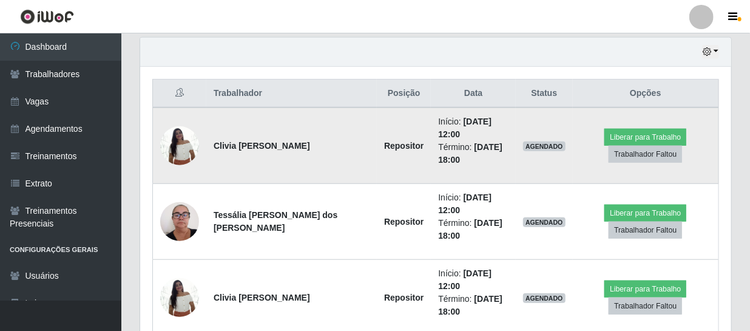
click at [176, 143] on img at bounding box center [179, 146] width 39 height 52
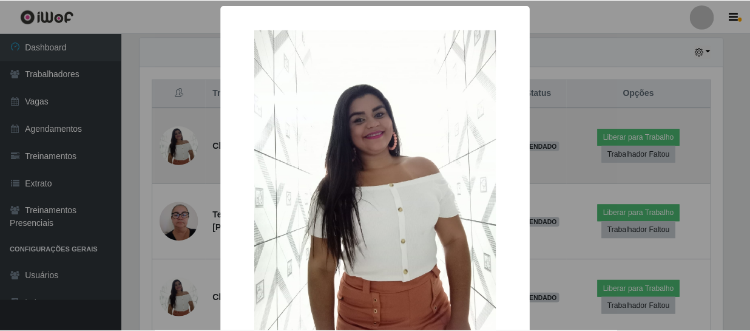
scroll to position [252, 586]
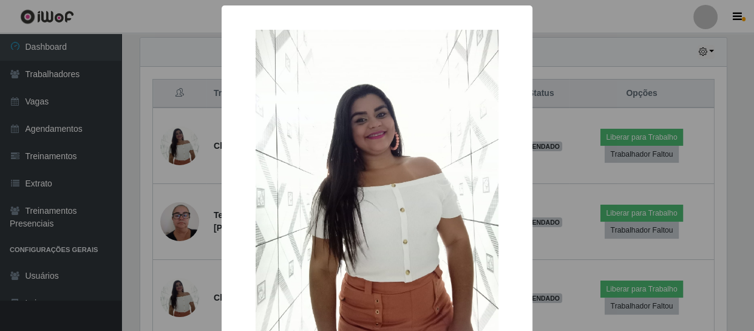
click at [174, 144] on div "× OK Cancel" at bounding box center [377, 165] width 754 height 331
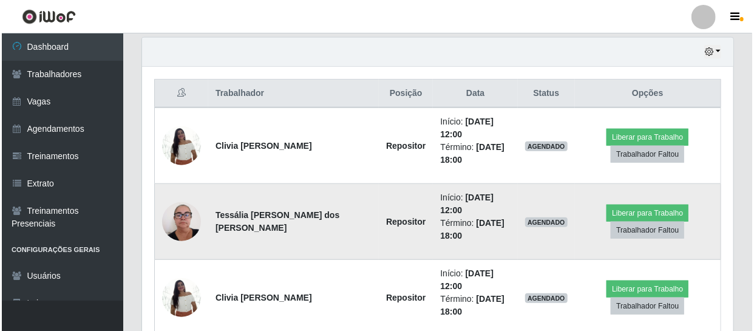
scroll to position [252, 591]
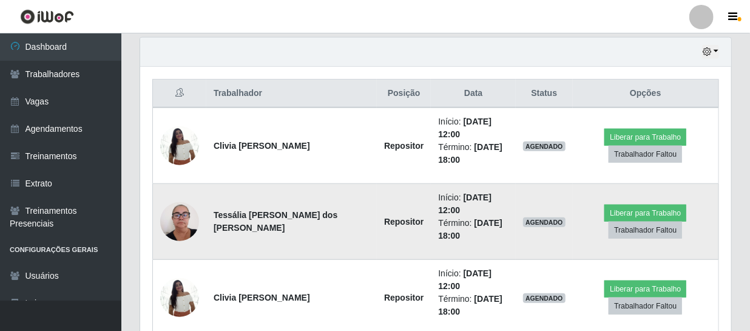
click at [182, 221] on img at bounding box center [179, 222] width 39 height 52
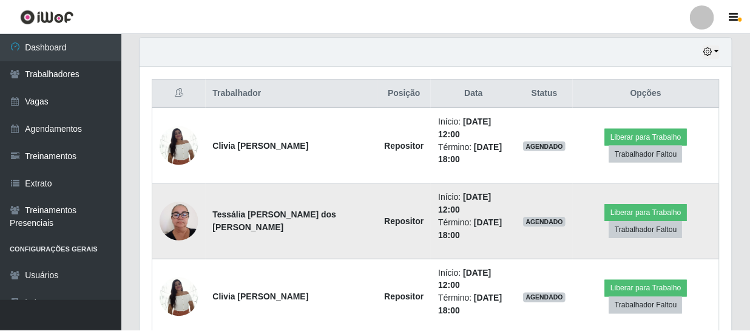
scroll to position [252, 586]
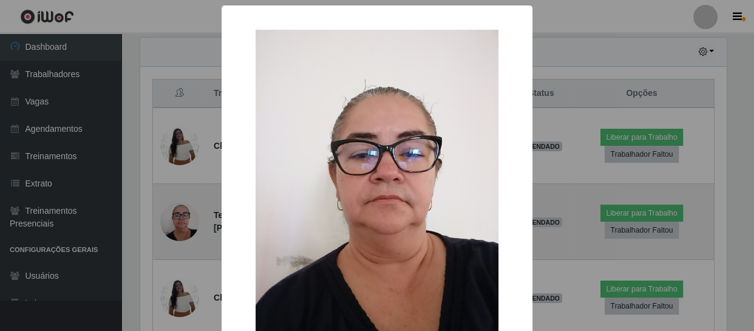
click at [182, 221] on div "× OK Cancel" at bounding box center [377, 165] width 754 height 331
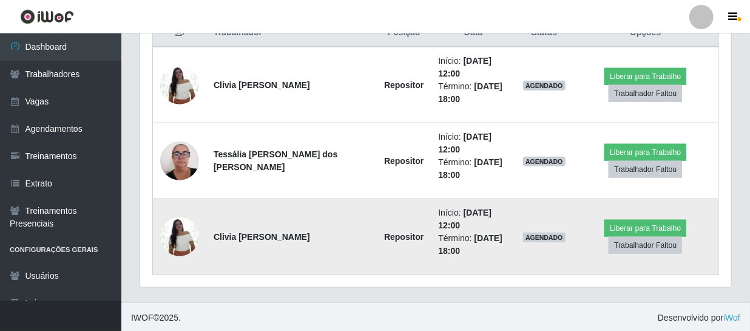
scroll to position [486, 0]
click at [183, 248] on img at bounding box center [179, 236] width 39 height 52
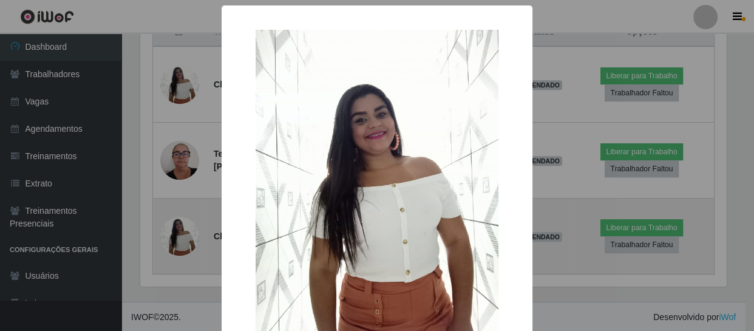
click at [183, 248] on div "× OK Cancel" at bounding box center [377, 165] width 754 height 331
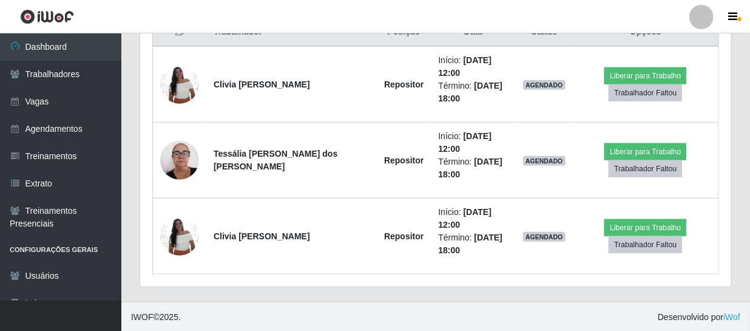
scroll to position [259, 0]
